Goal: Task Accomplishment & Management: Complete application form

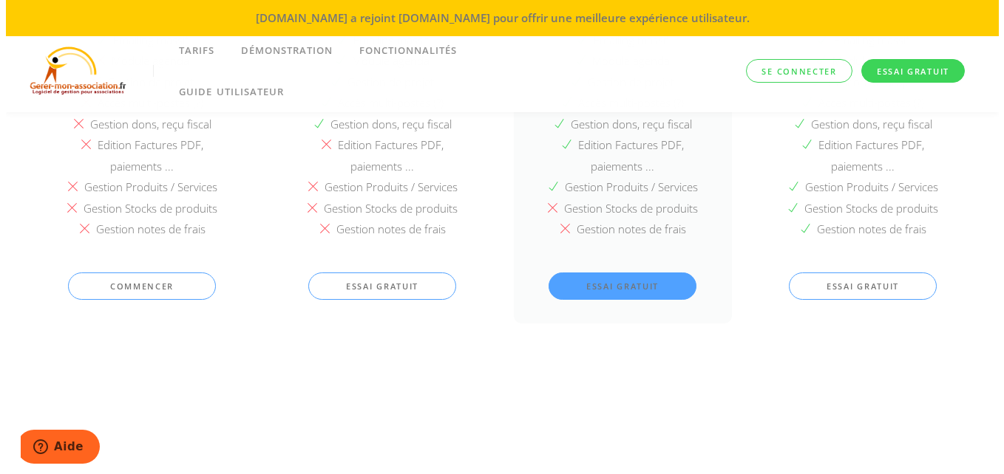
scroll to position [2773, 0]
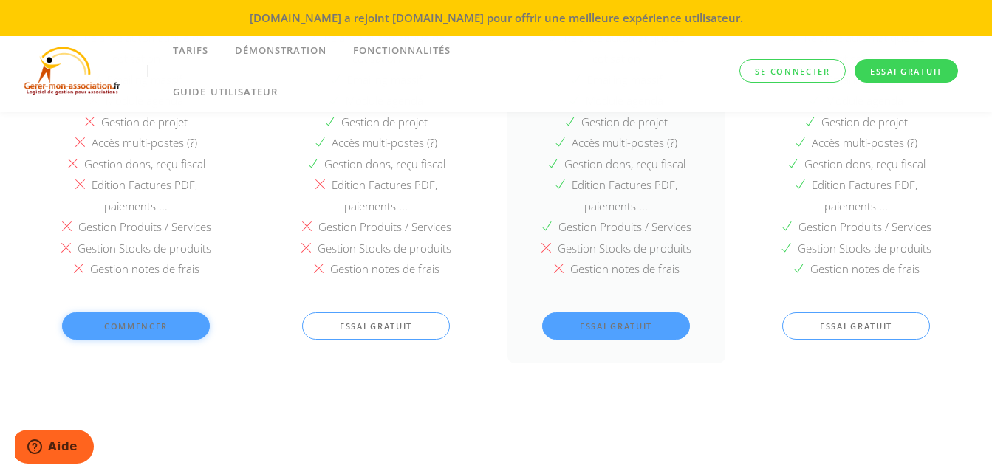
click at [126, 324] on link "COMMENCER" at bounding box center [136, 326] width 148 height 27
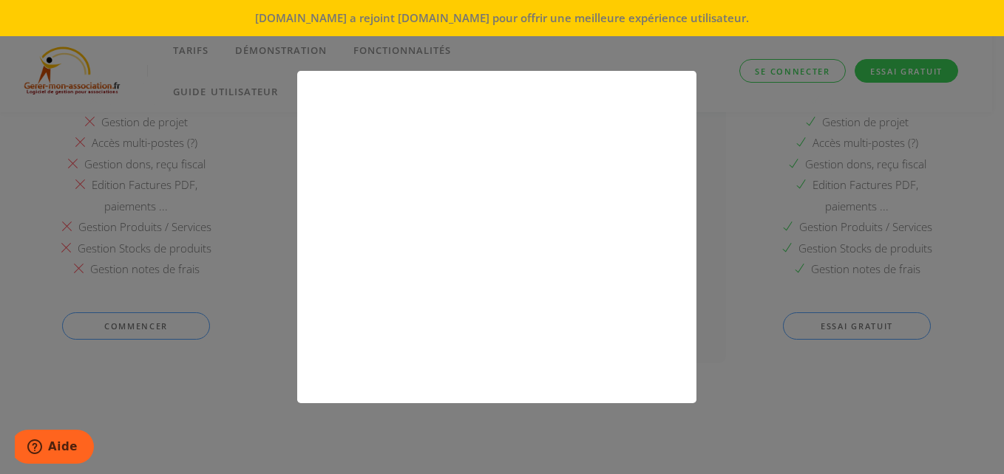
click at [716, 243] on div "Inscription" at bounding box center [502, 237] width 1004 height 474
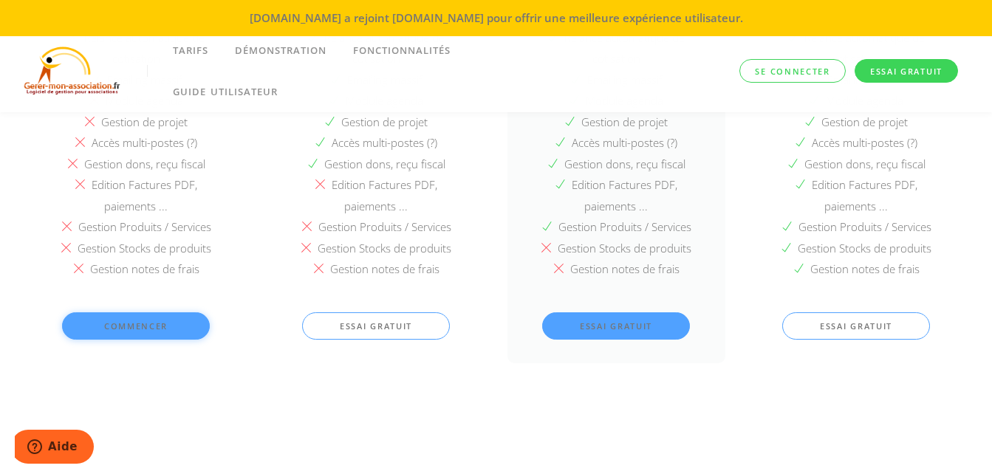
click at [137, 324] on link "COMMENCER" at bounding box center [136, 326] width 148 height 27
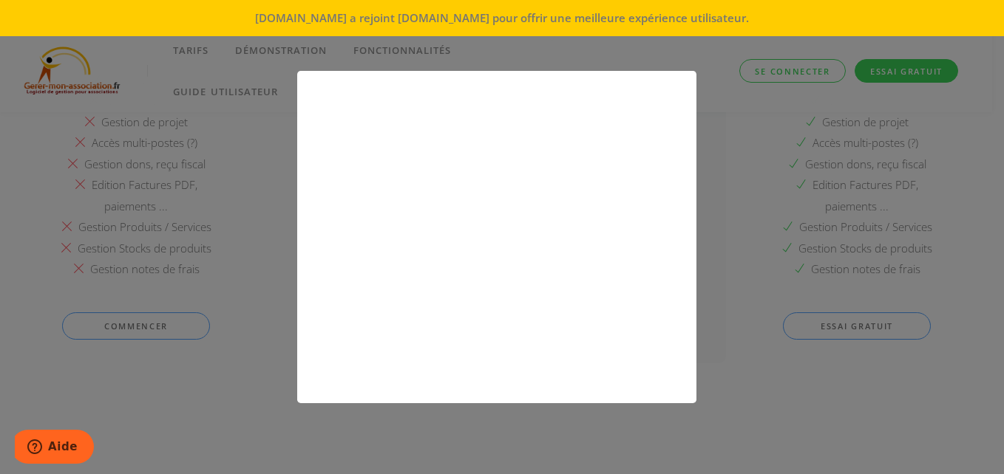
click at [132, 325] on div "Inscription" at bounding box center [502, 237] width 1004 height 474
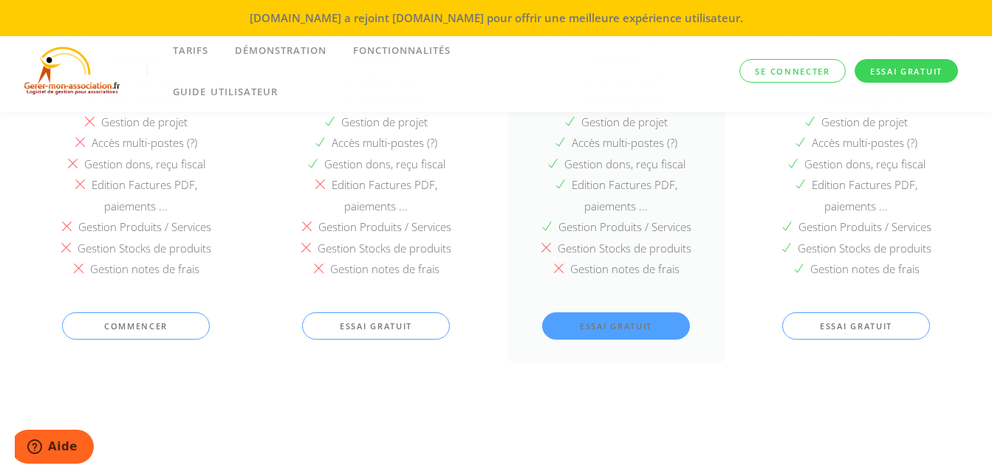
click at [132, 325] on link "COMMENCER" at bounding box center [136, 326] width 148 height 27
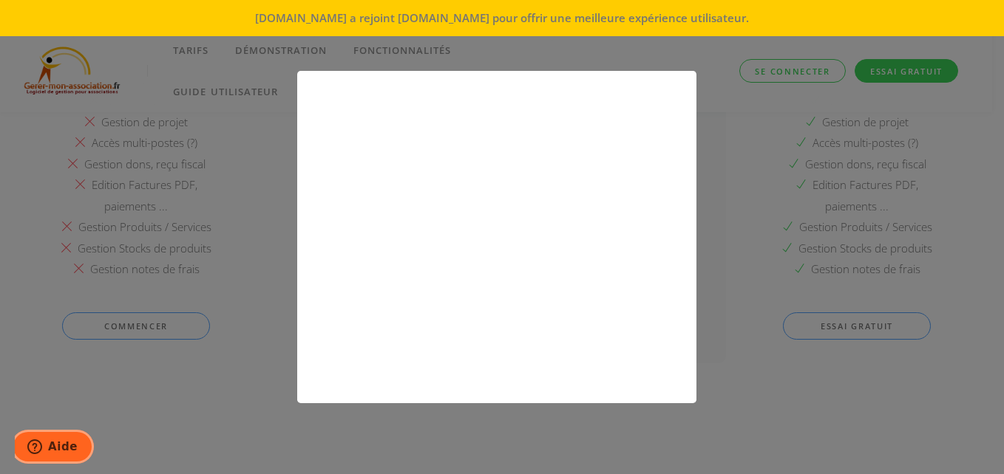
click at [61, 444] on span "Aide" at bounding box center [63, 446] width 30 height 13
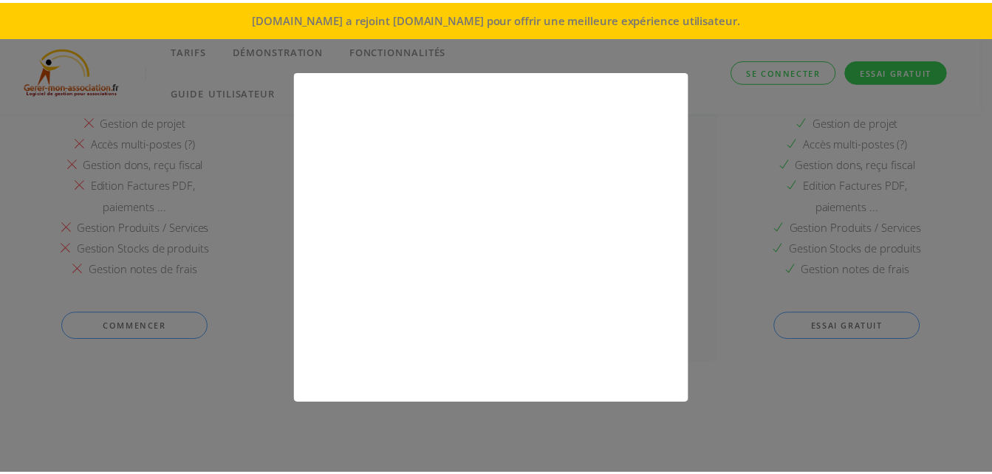
scroll to position [0, 0]
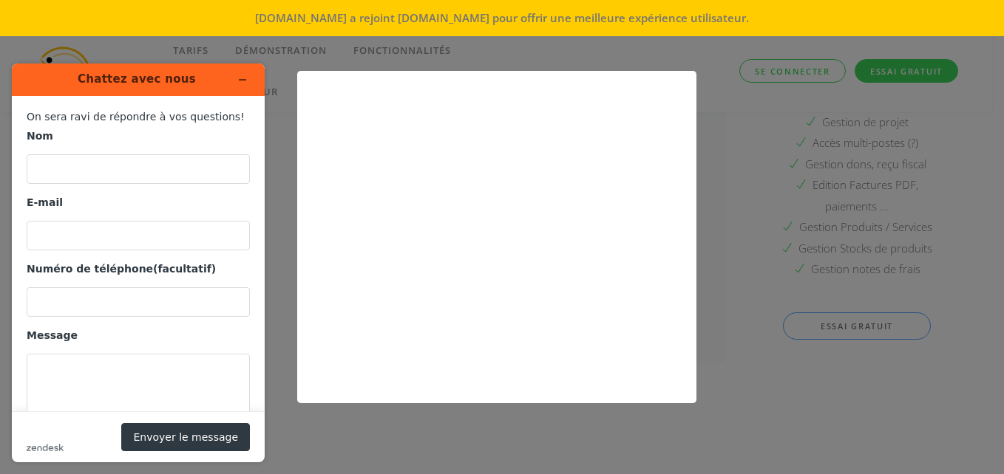
click at [278, 151] on div "Inscription" at bounding box center [502, 237] width 1004 height 474
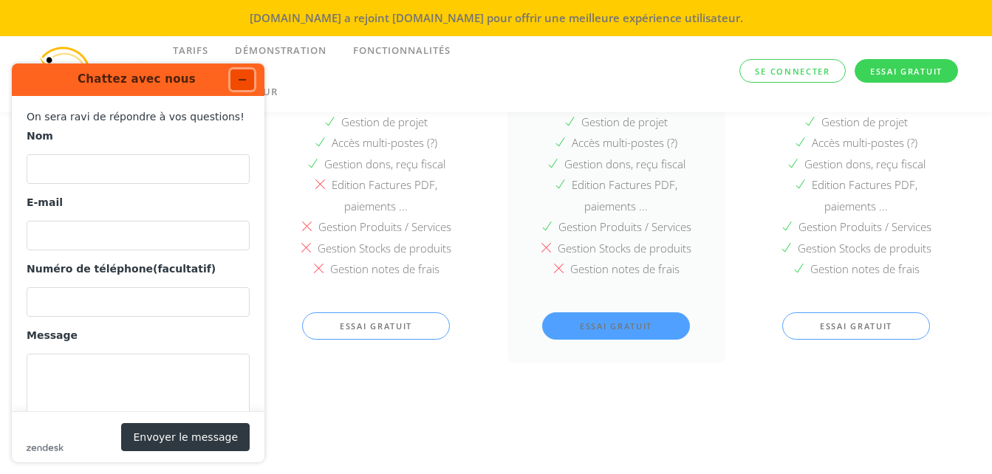
click at [235, 80] on button "Réduire le widget" at bounding box center [243, 79] width 24 height 21
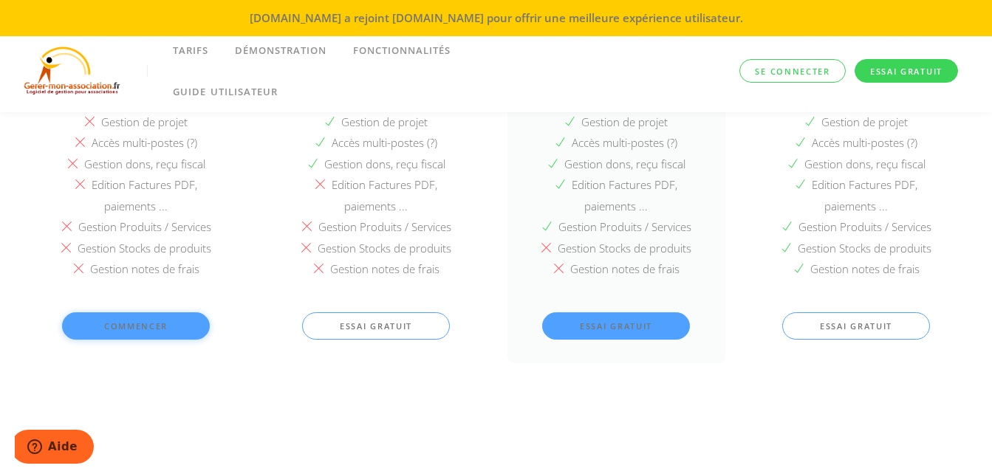
click at [138, 319] on link "COMMENCER" at bounding box center [136, 326] width 148 height 27
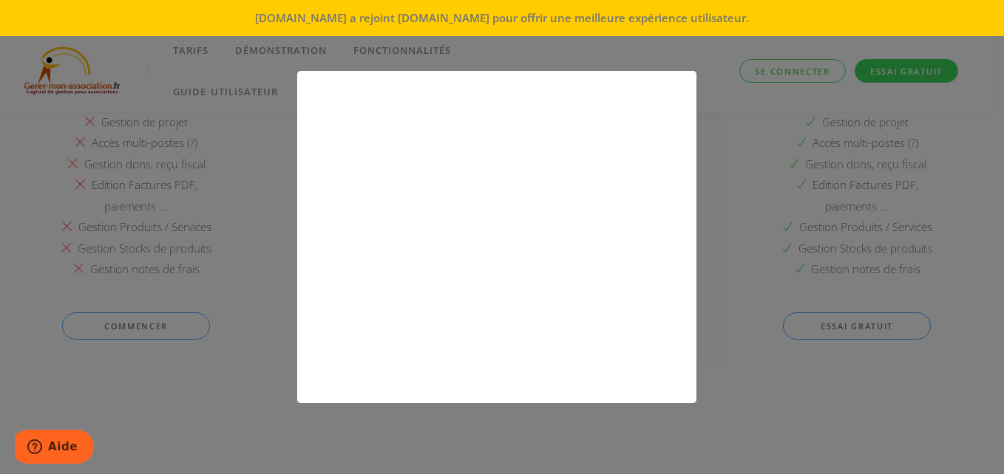
click at [154, 328] on div "Inscription" at bounding box center [502, 237] width 1004 height 474
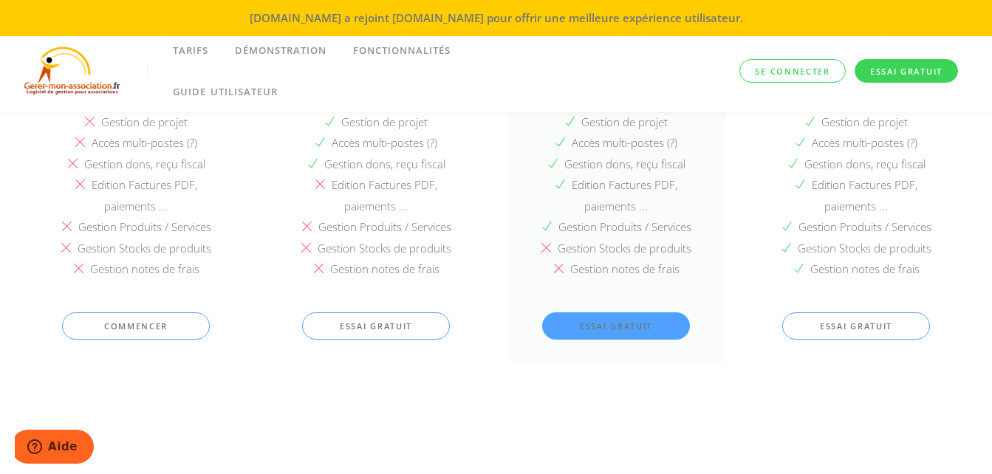
click at [154, 328] on link "COMMENCER" at bounding box center [136, 326] width 148 height 27
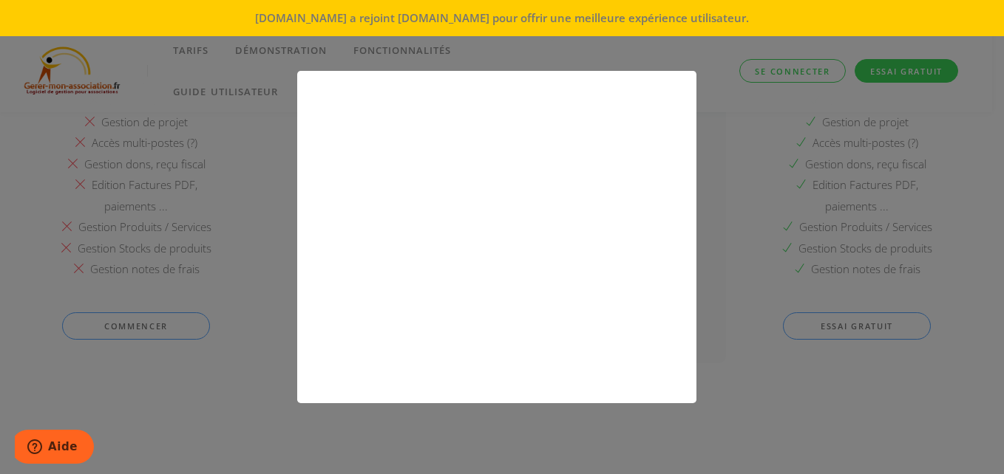
click at [146, 359] on div "Inscription" at bounding box center [502, 237] width 1004 height 474
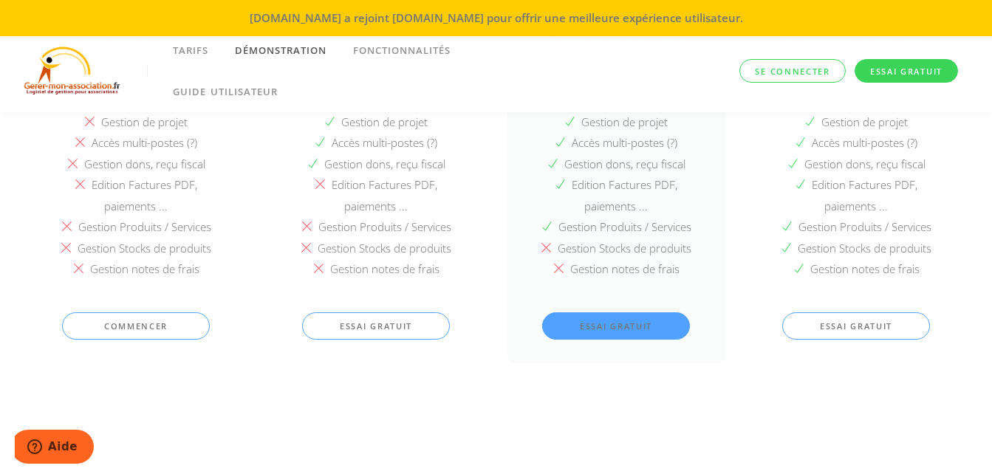
click at [283, 50] on link "DÉMONSTRATION" at bounding box center [281, 50] width 118 height 41
